Goal: Information Seeking & Learning: Learn about a topic

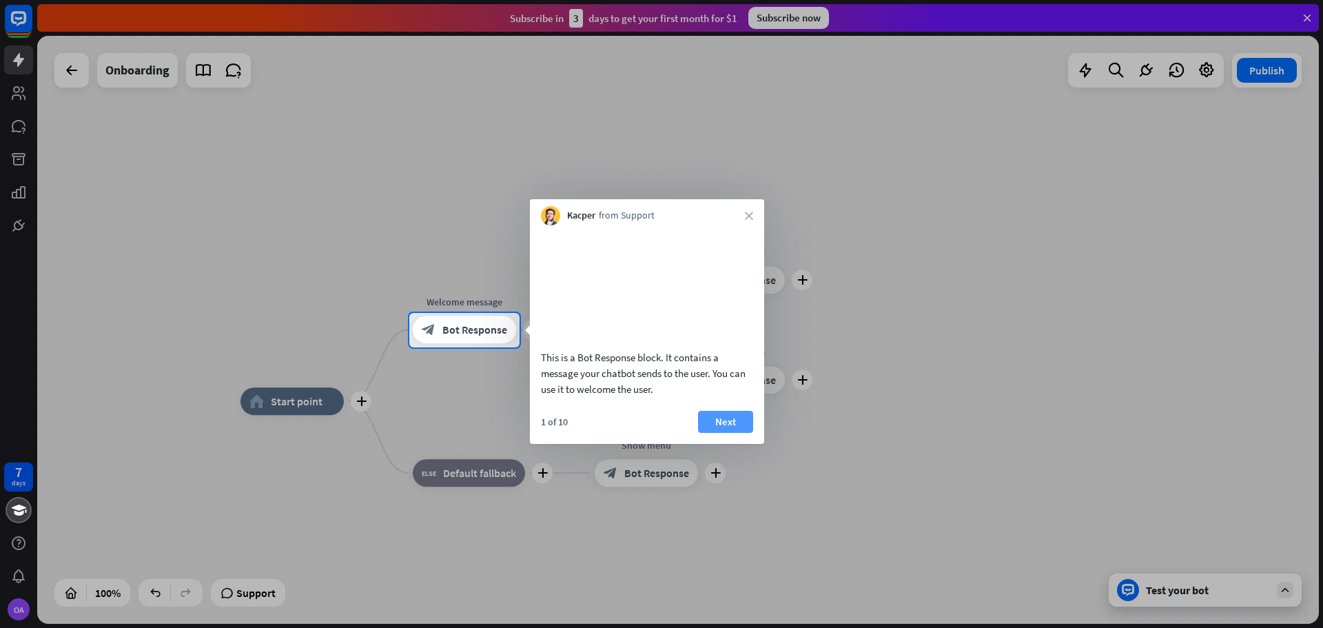
click at [733, 433] on button "Next" at bounding box center [725, 422] width 55 height 22
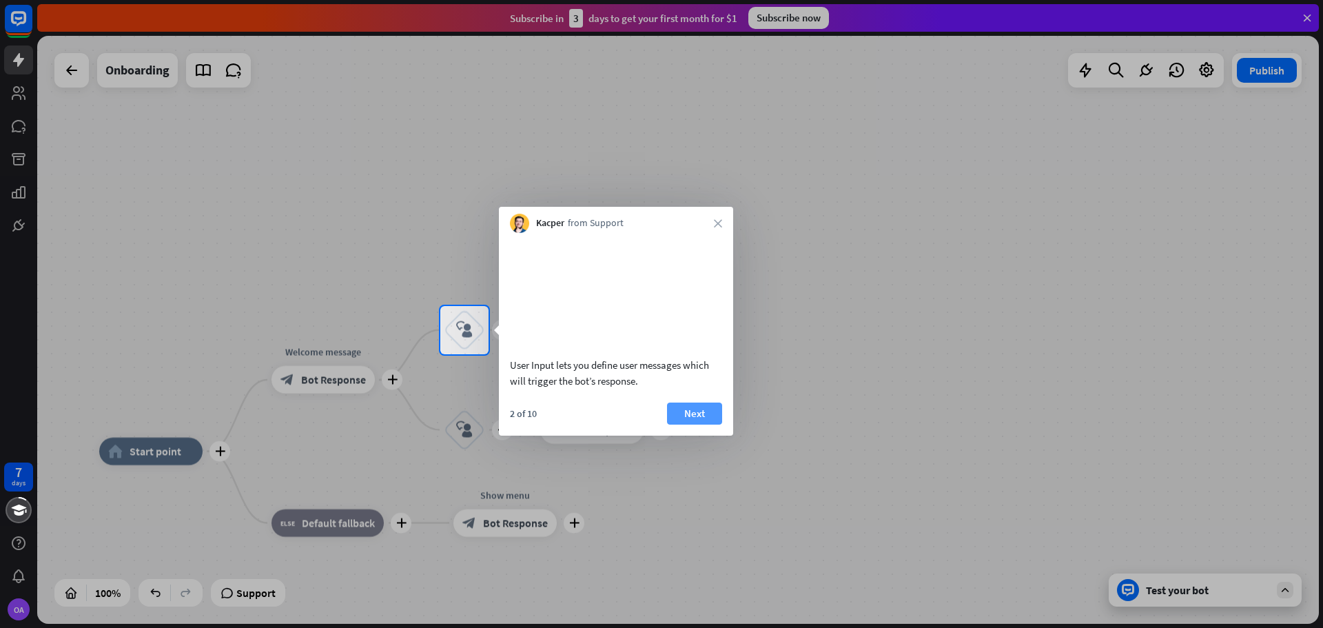
click at [695, 425] on button "Next" at bounding box center [694, 414] width 55 height 22
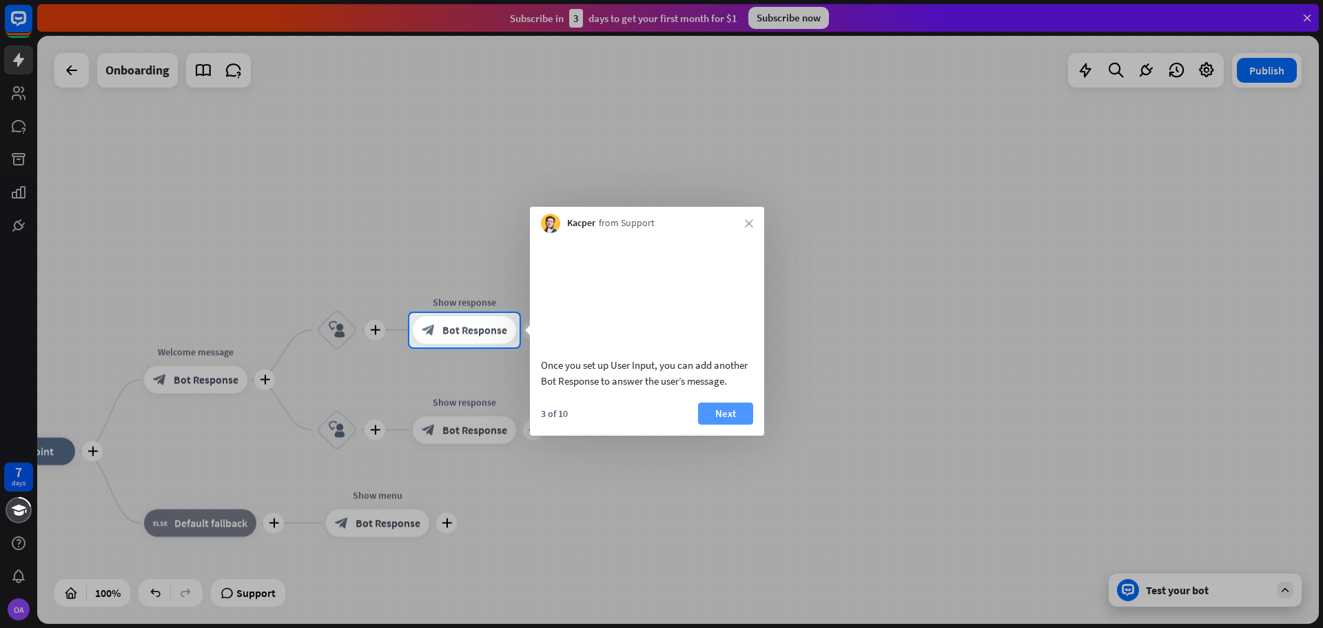
click at [727, 425] on button "Next" at bounding box center [725, 414] width 55 height 22
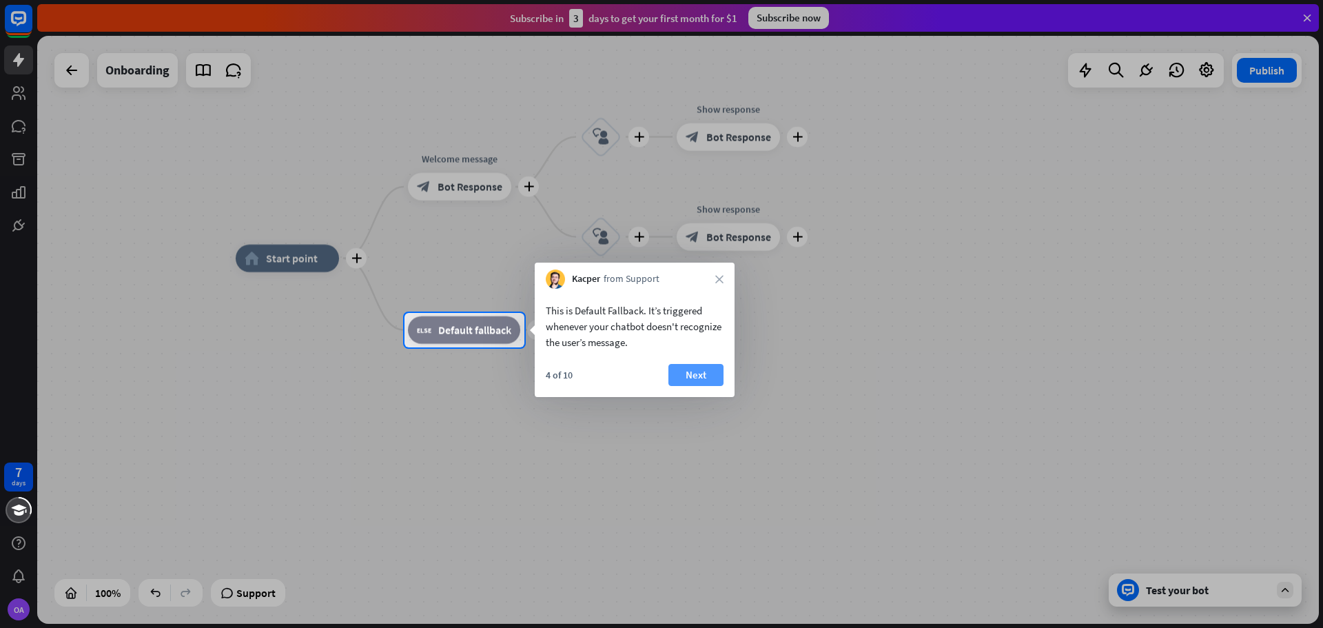
click at [694, 374] on button "Next" at bounding box center [696, 375] width 55 height 22
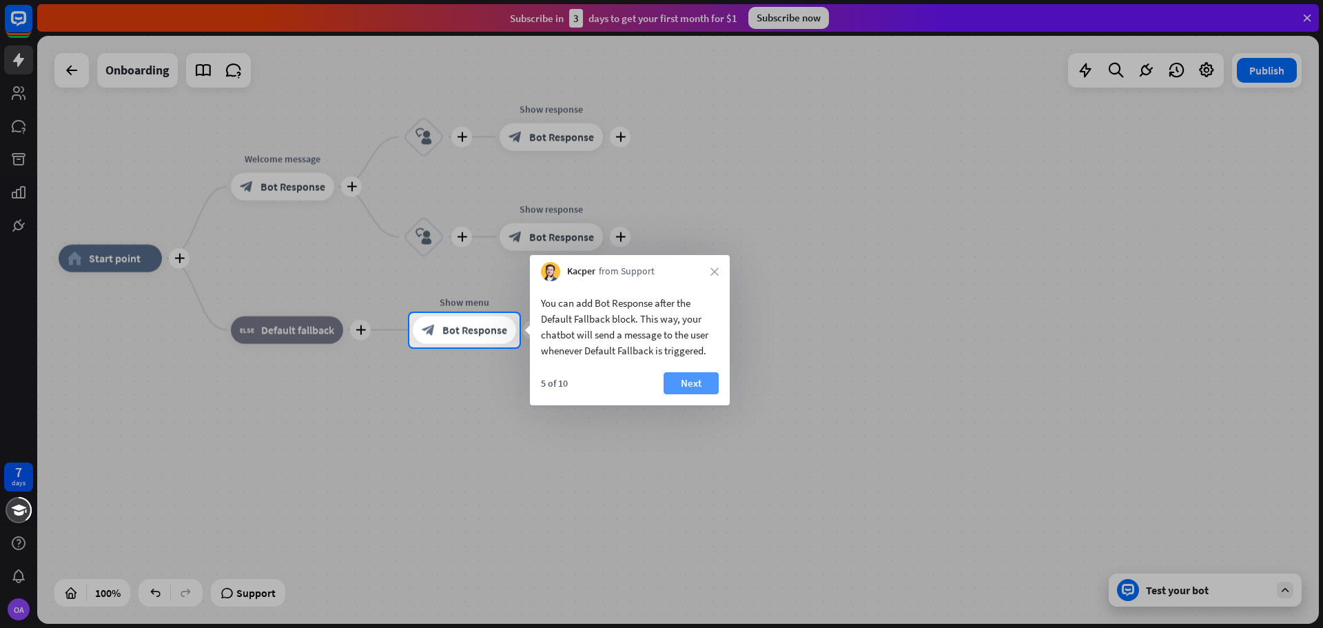
click at [707, 375] on button "Next" at bounding box center [691, 383] width 55 height 22
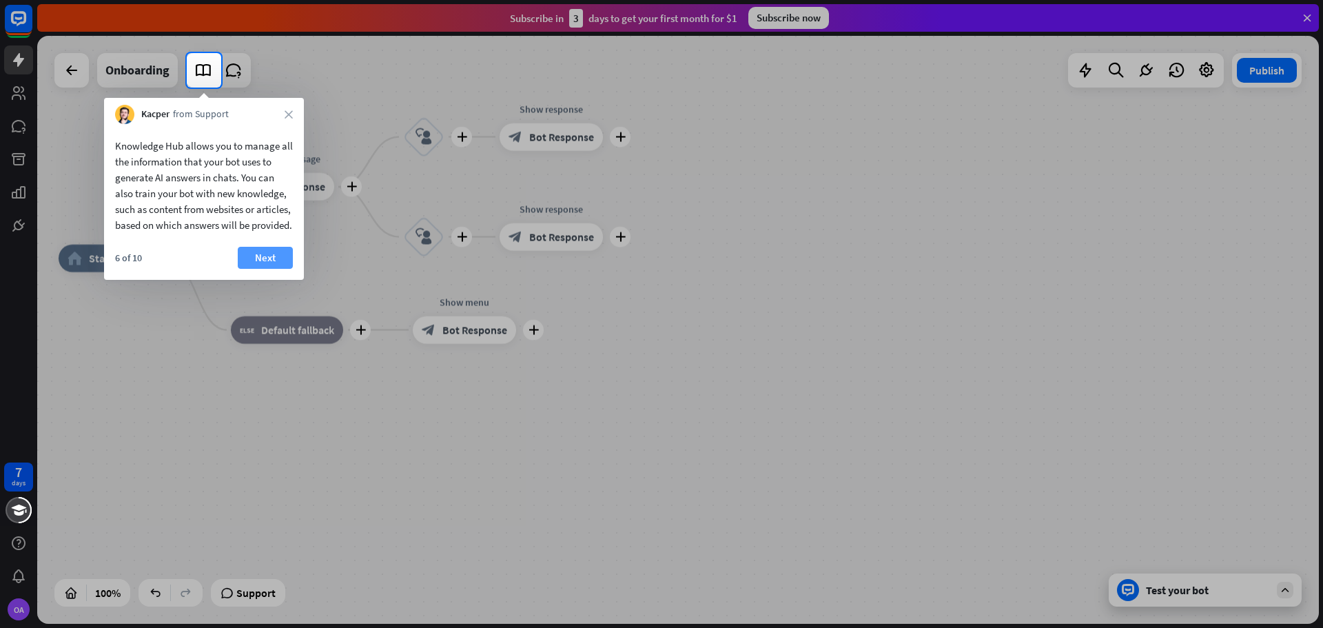
click at [267, 269] on button "Next" at bounding box center [265, 258] width 55 height 22
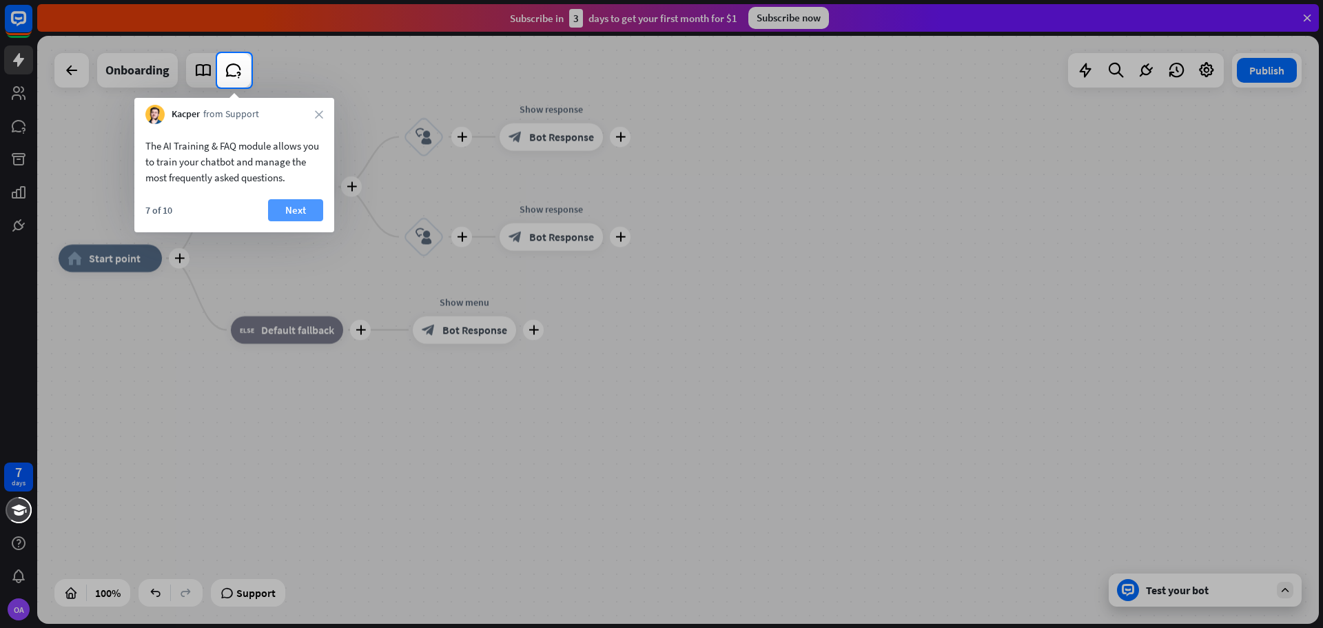
click at [283, 217] on button "Next" at bounding box center [295, 210] width 55 height 22
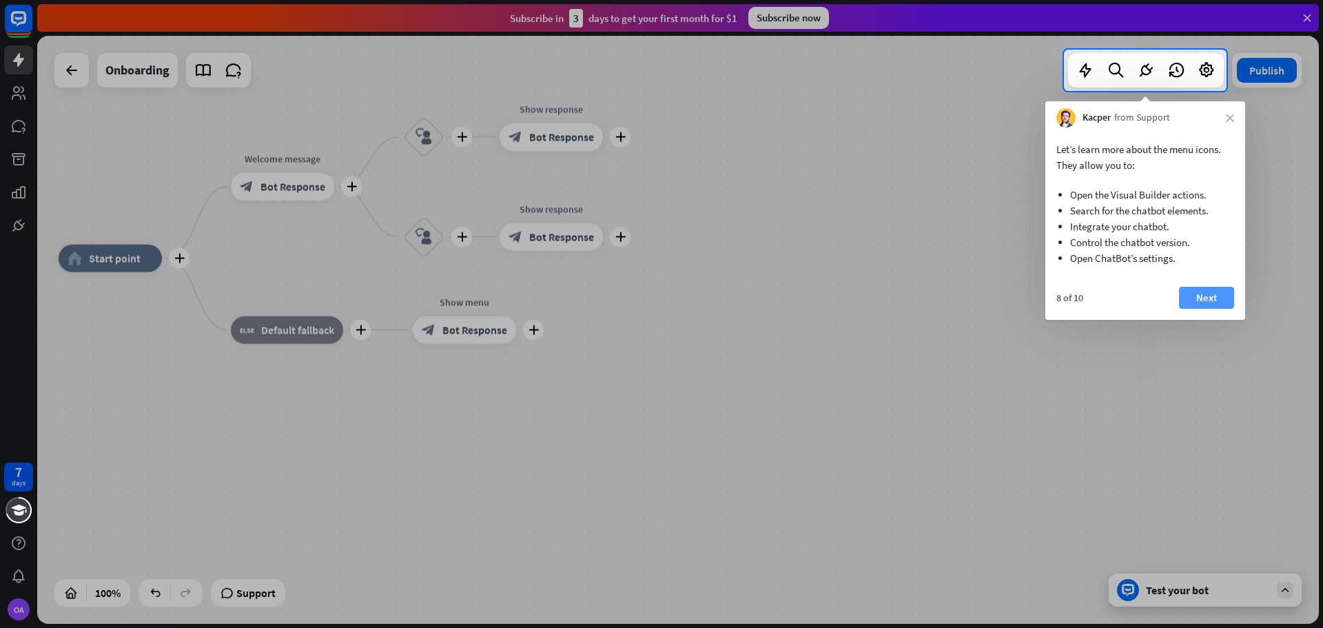
click at [1202, 296] on button "Next" at bounding box center [1206, 298] width 55 height 22
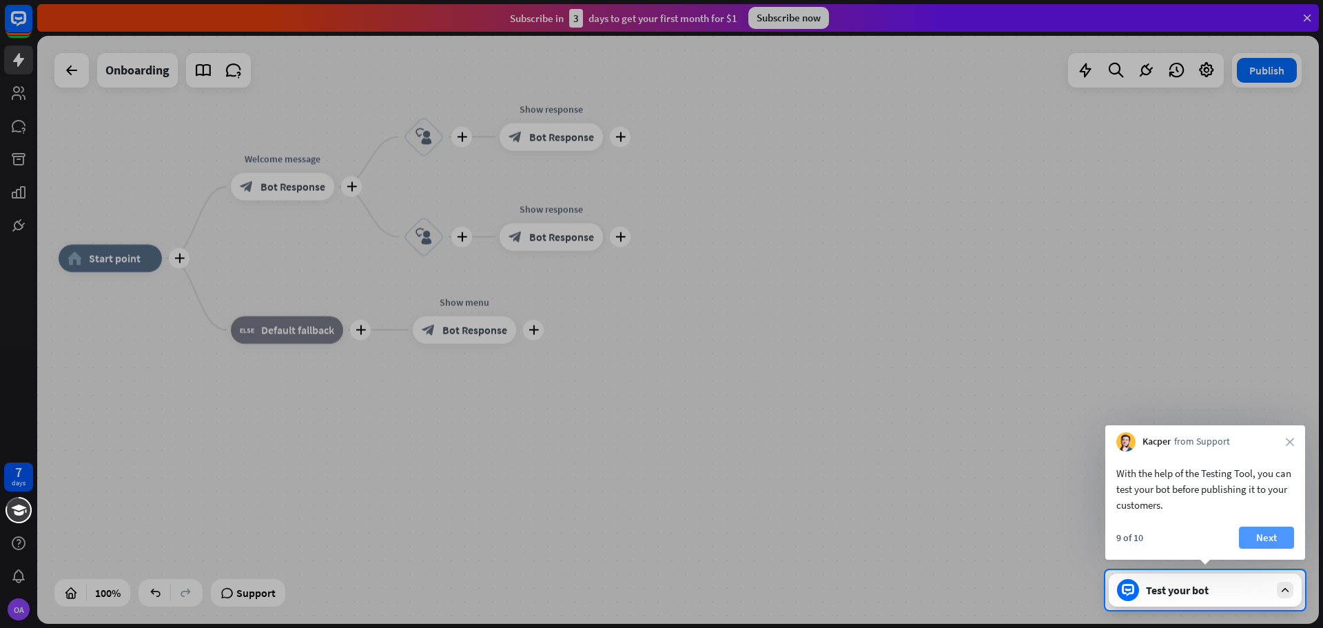
click at [1272, 534] on button "Next" at bounding box center [1266, 538] width 55 height 22
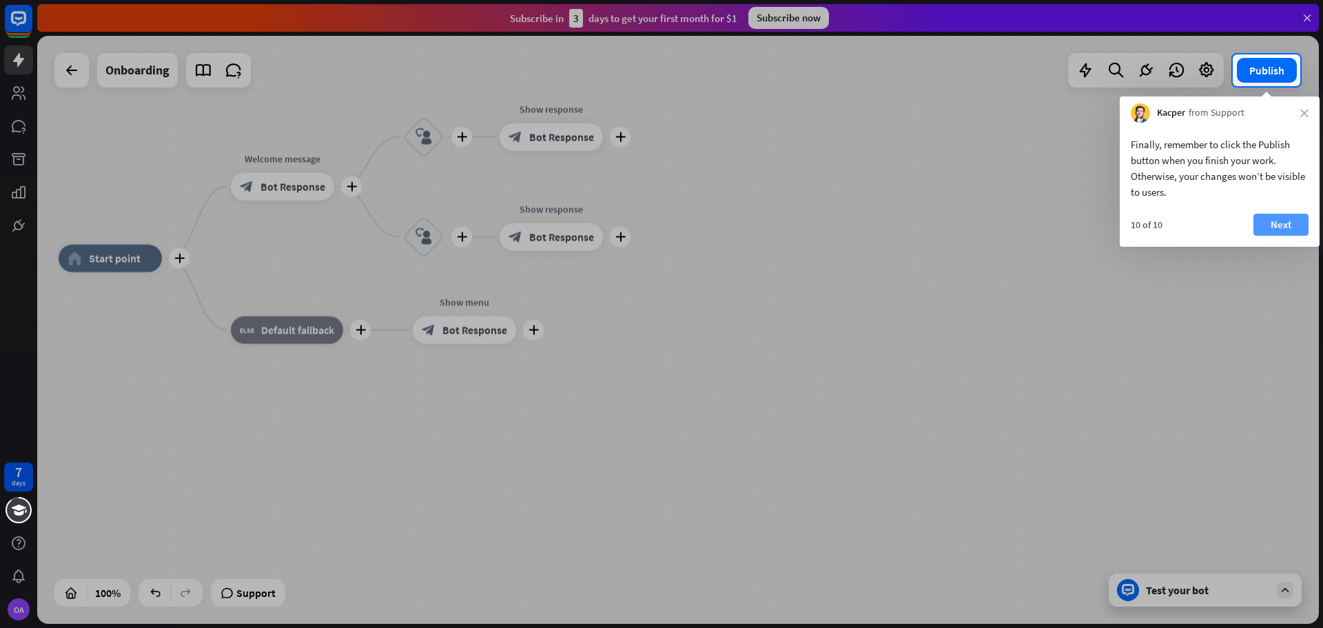
click at [1275, 221] on button "Next" at bounding box center [1281, 225] width 55 height 22
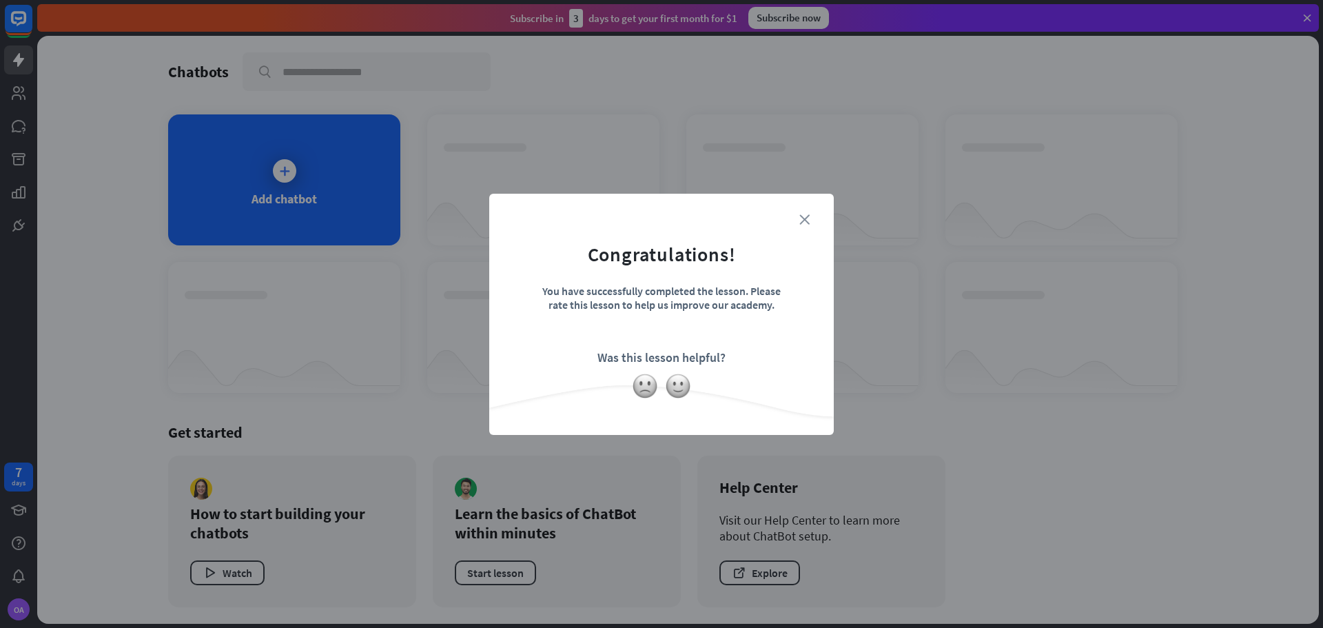
click at [807, 214] on icon "close" at bounding box center [805, 219] width 10 height 10
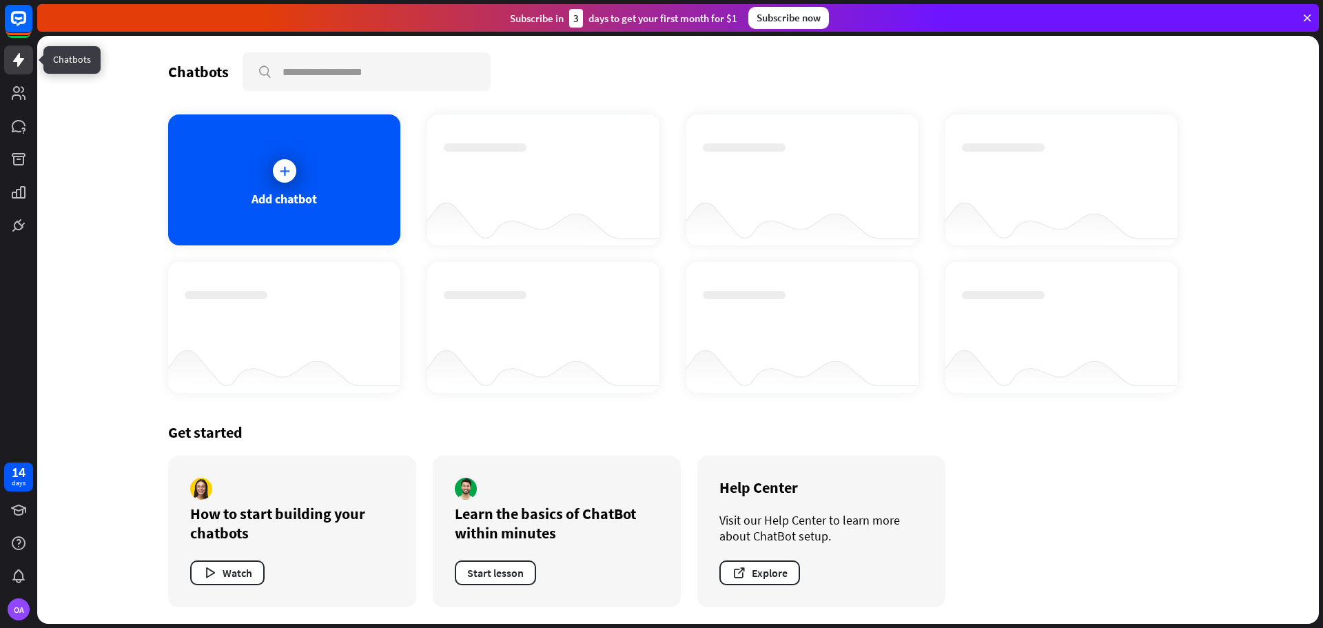
click at [9, 62] on link at bounding box center [18, 59] width 29 height 29
click at [20, 58] on icon at bounding box center [18, 60] width 11 height 14
click at [19, 95] on icon at bounding box center [19, 93] width 14 height 14
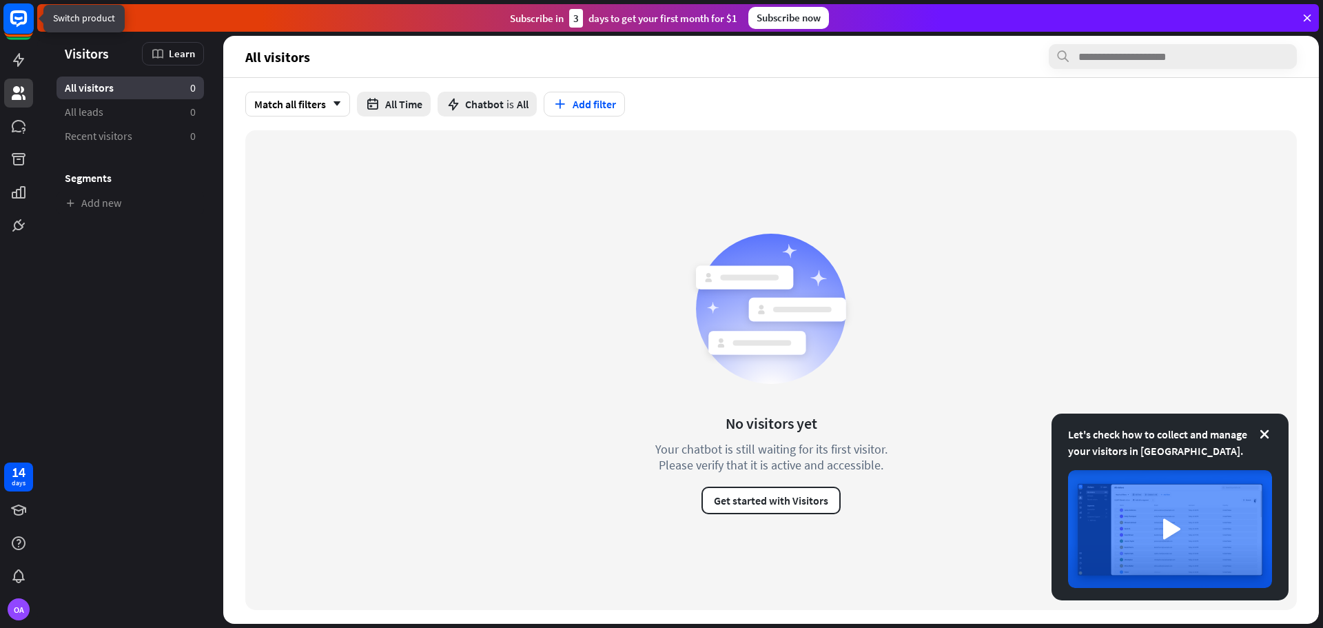
click at [17, 13] on icon at bounding box center [19, 19] width 32 height 32
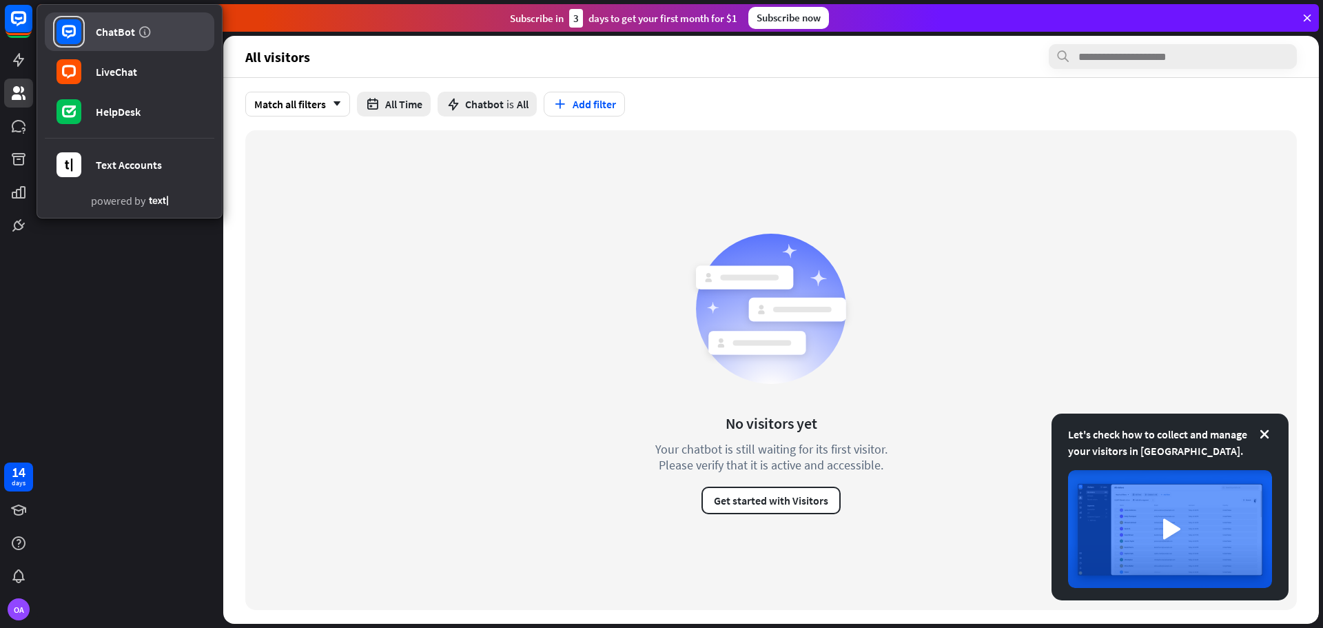
click at [107, 26] on div "ChatBot" at bounding box center [115, 32] width 39 height 14
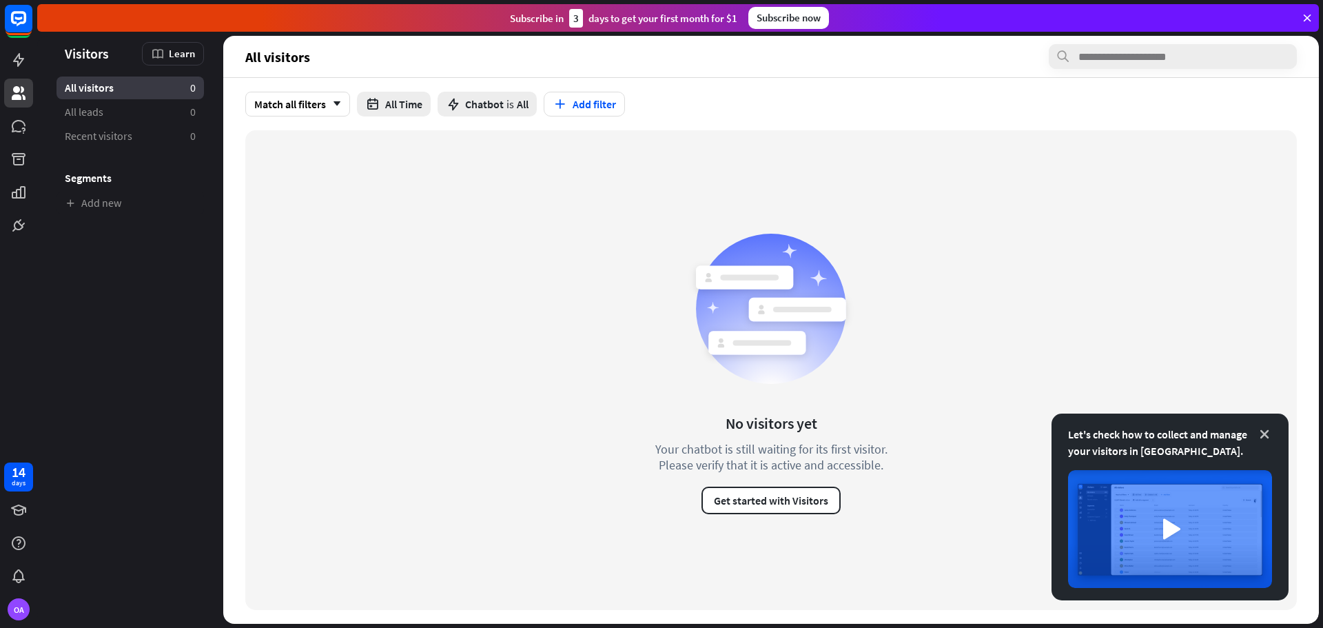
click at [1266, 430] on icon at bounding box center [1265, 434] width 14 height 14
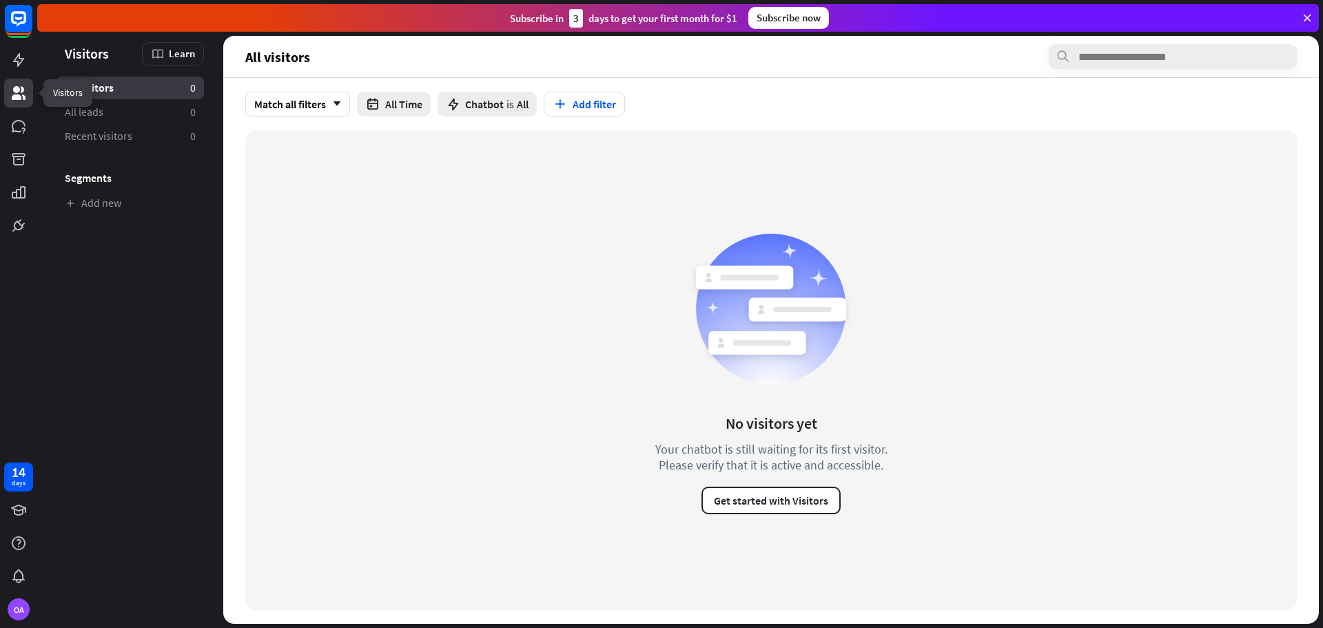
click at [16, 90] on icon at bounding box center [19, 93] width 14 height 14
click at [18, 130] on icon at bounding box center [19, 126] width 14 height 12
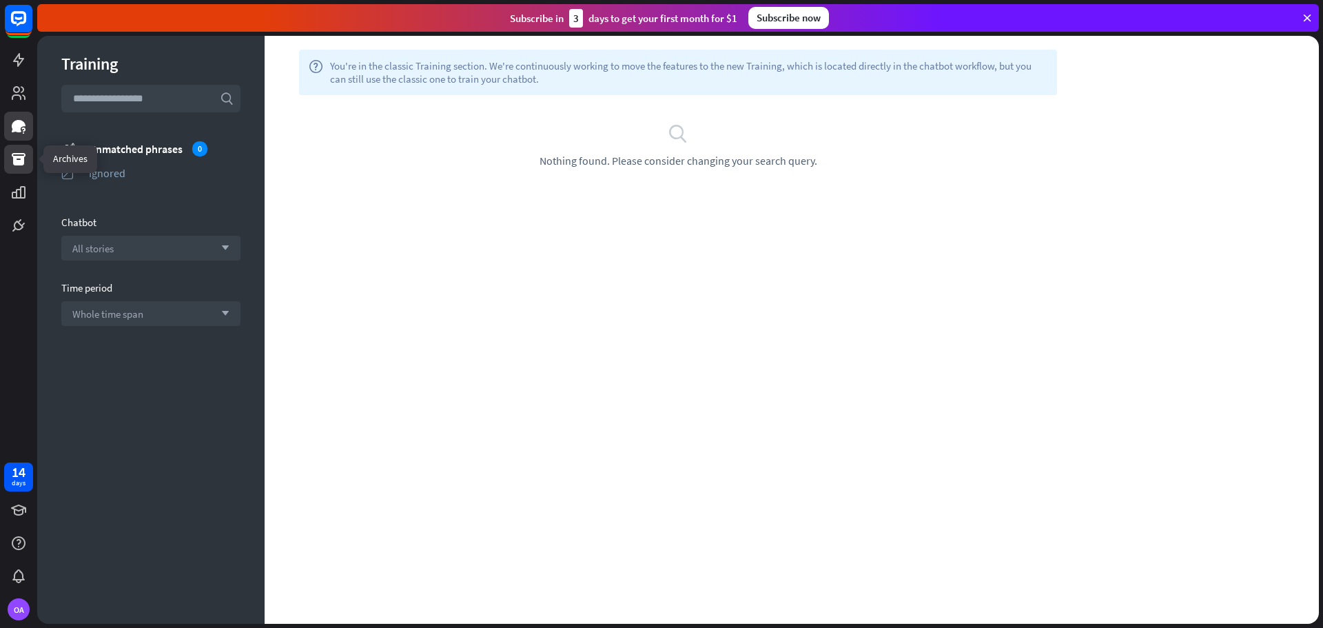
click at [17, 150] on link at bounding box center [18, 159] width 29 height 29
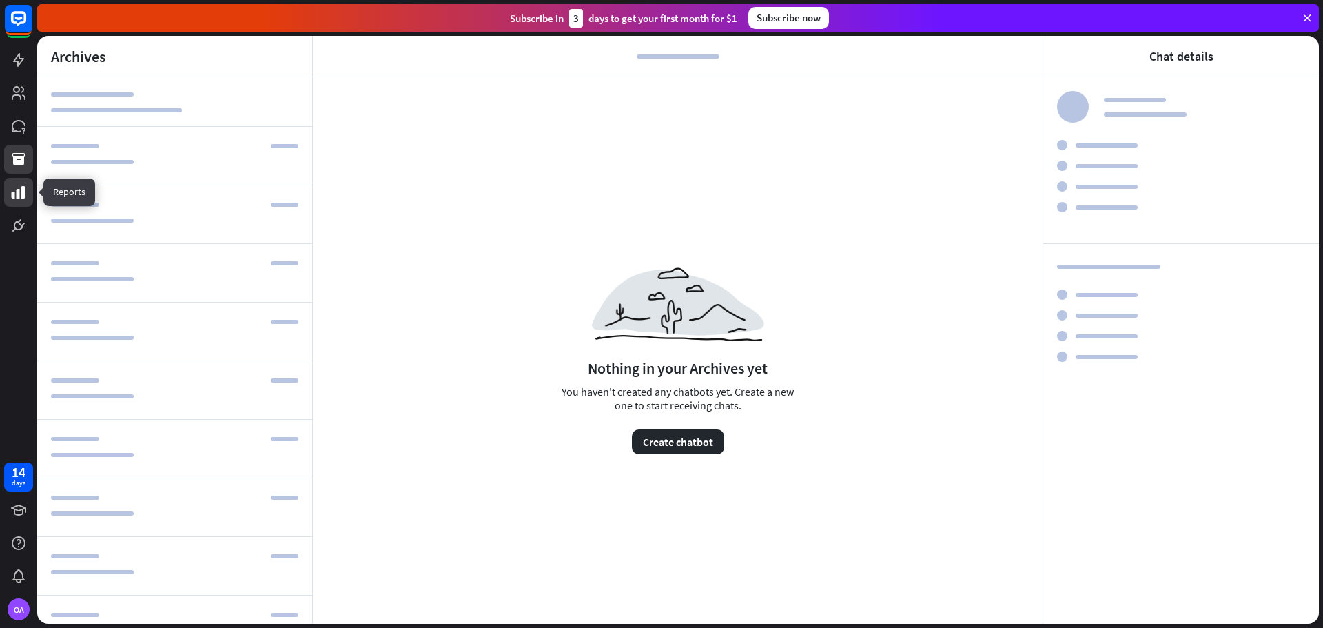
click at [12, 189] on icon at bounding box center [18, 192] width 17 height 17
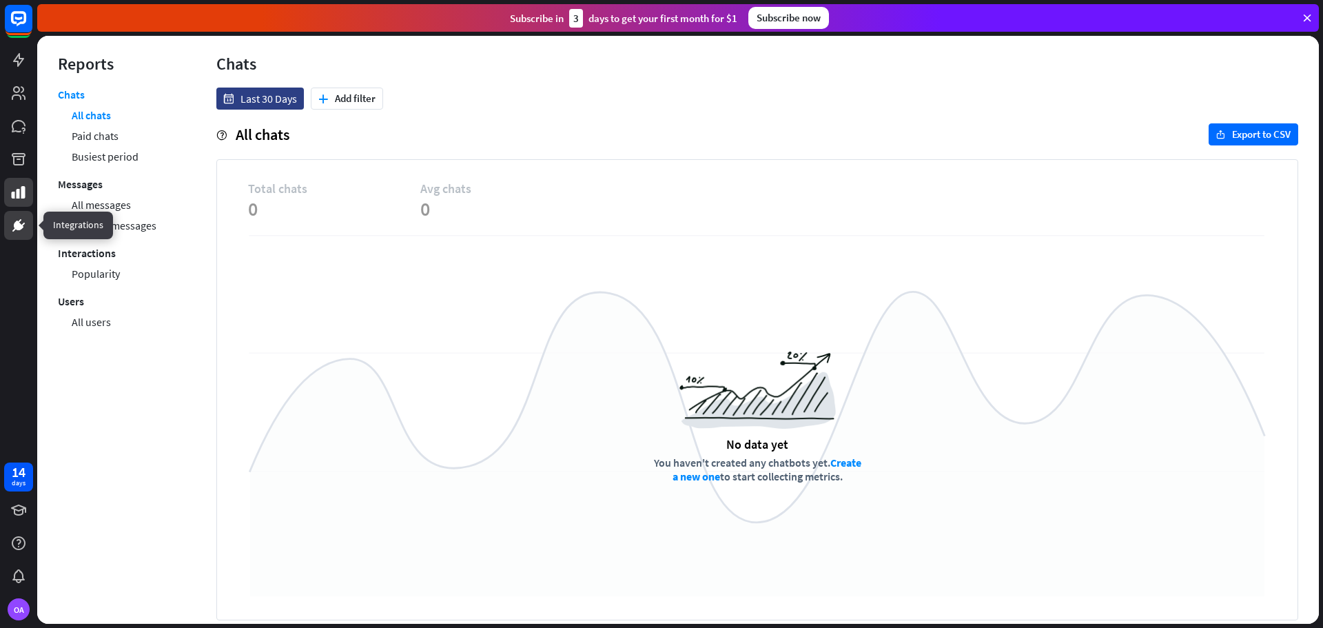
click at [17, 225] on icon at bounding box center [18, 225] width 8 height 8
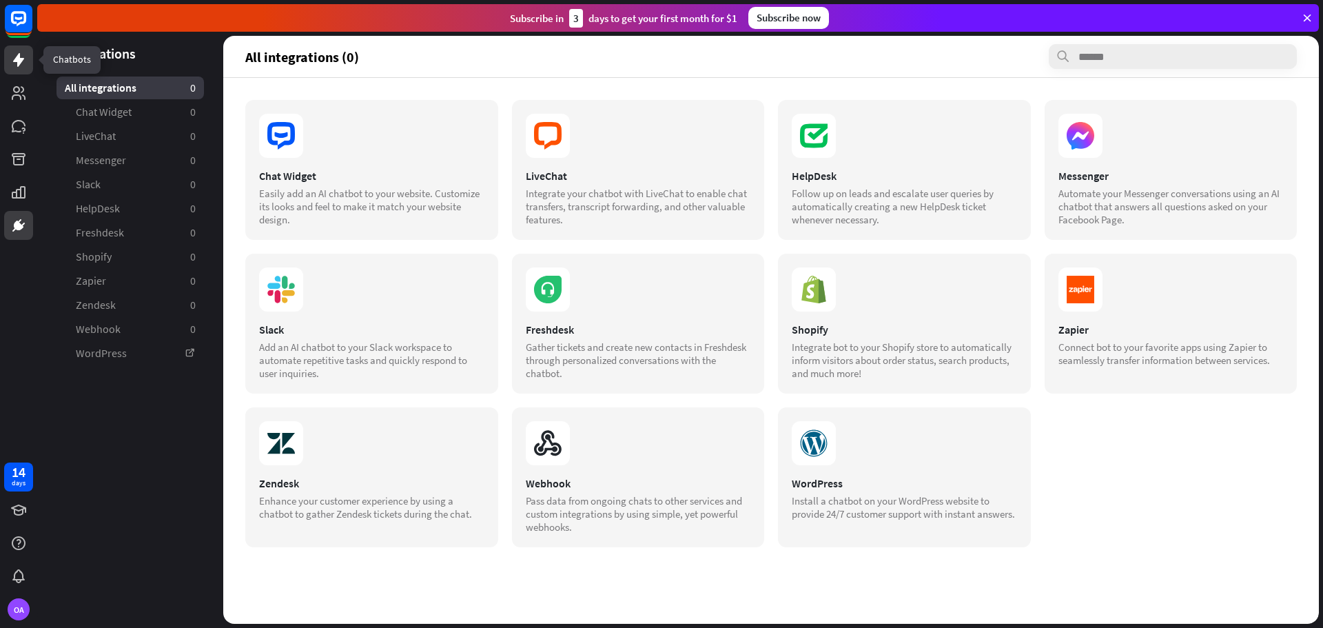
click at [13, 59] on icon at bounding box center [18, 60] width 17 height 17
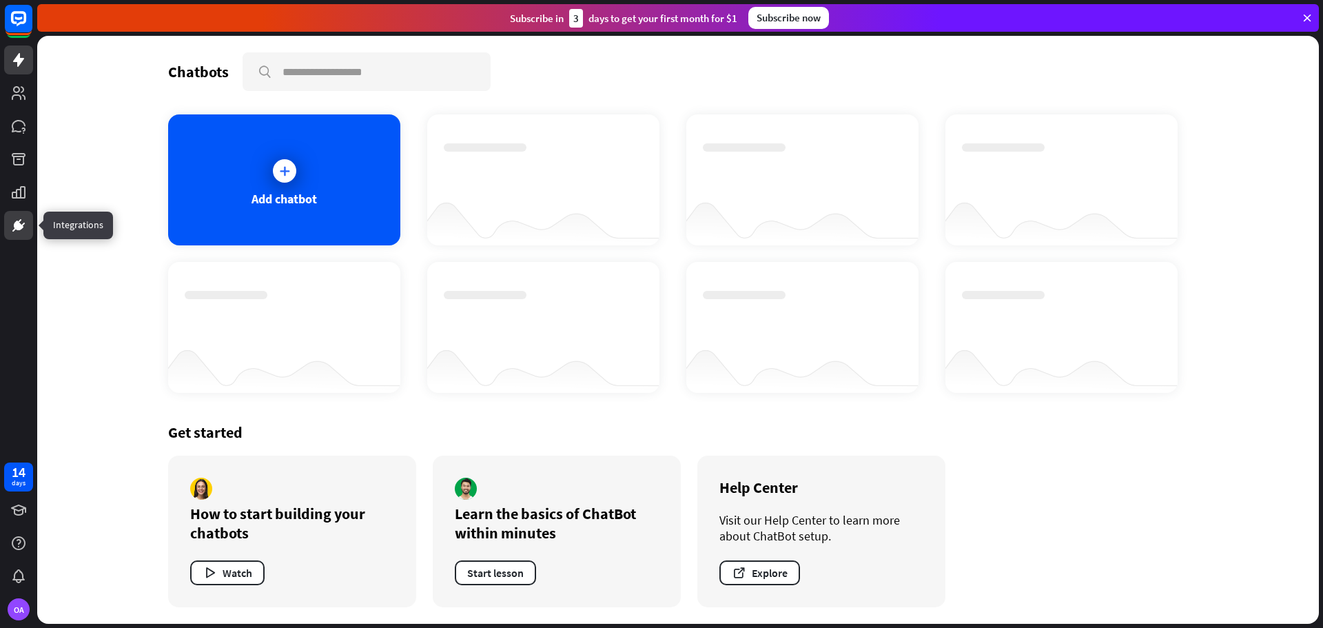
click at [19, 225] on icon at bounding box center [18, 225] width 8 height 8
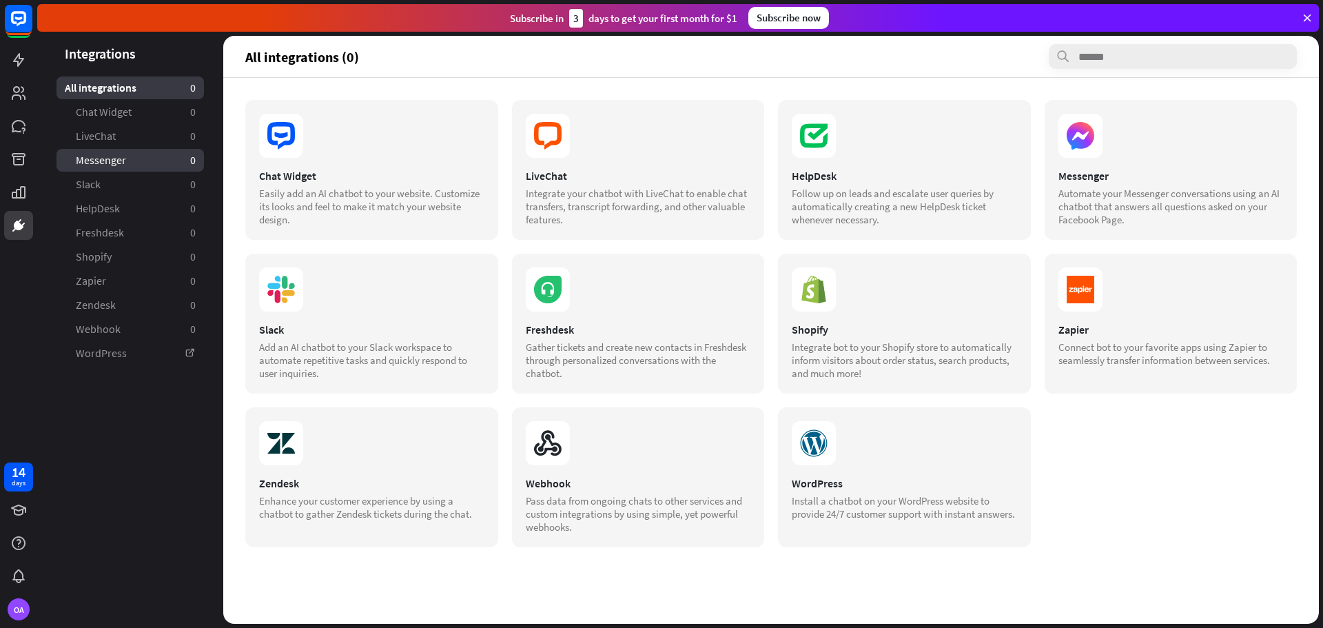
click at [103, 159] on span "Messenger" at bounding box center [101, 160] width 50 height 14
